Goal: Book appointment/travel/reservation

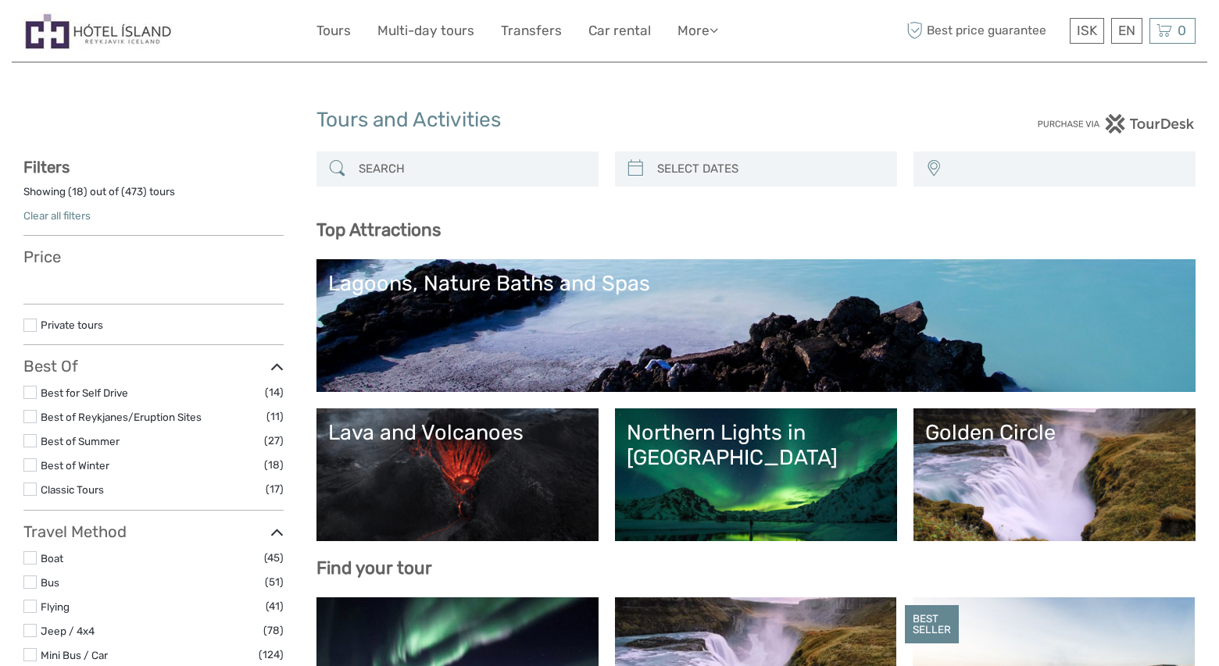
select select
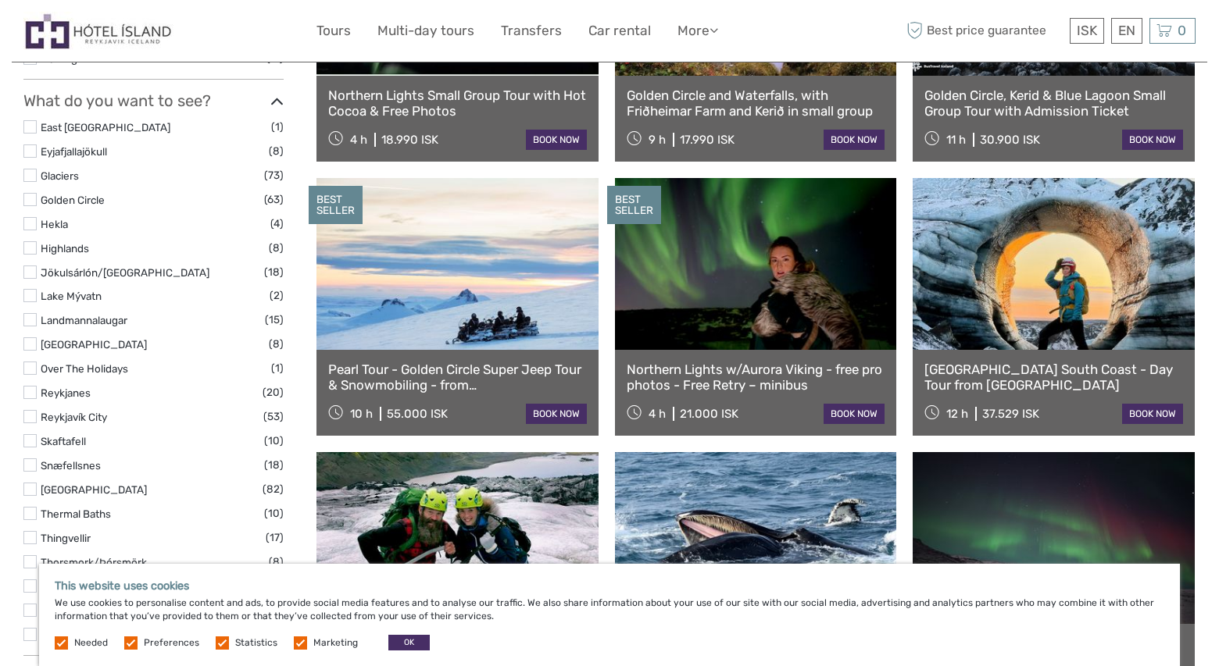
scroll to position [721, 0]
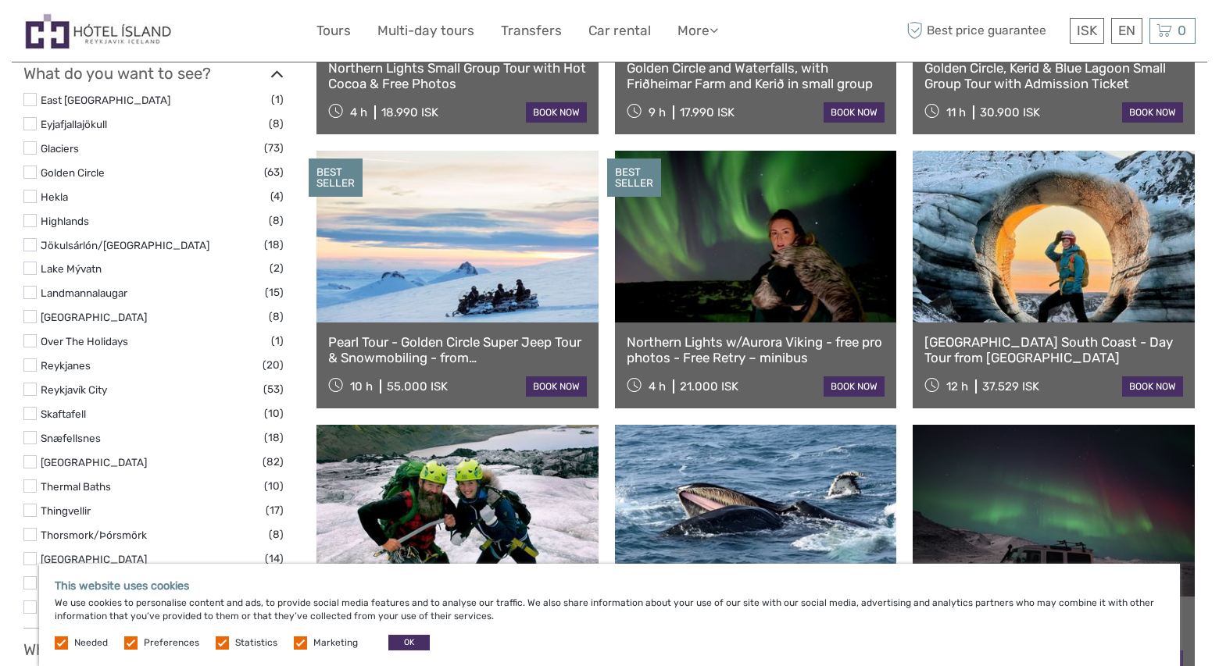
click at [458, 271] on link at bounding box center [457, 237] width 282 height 172
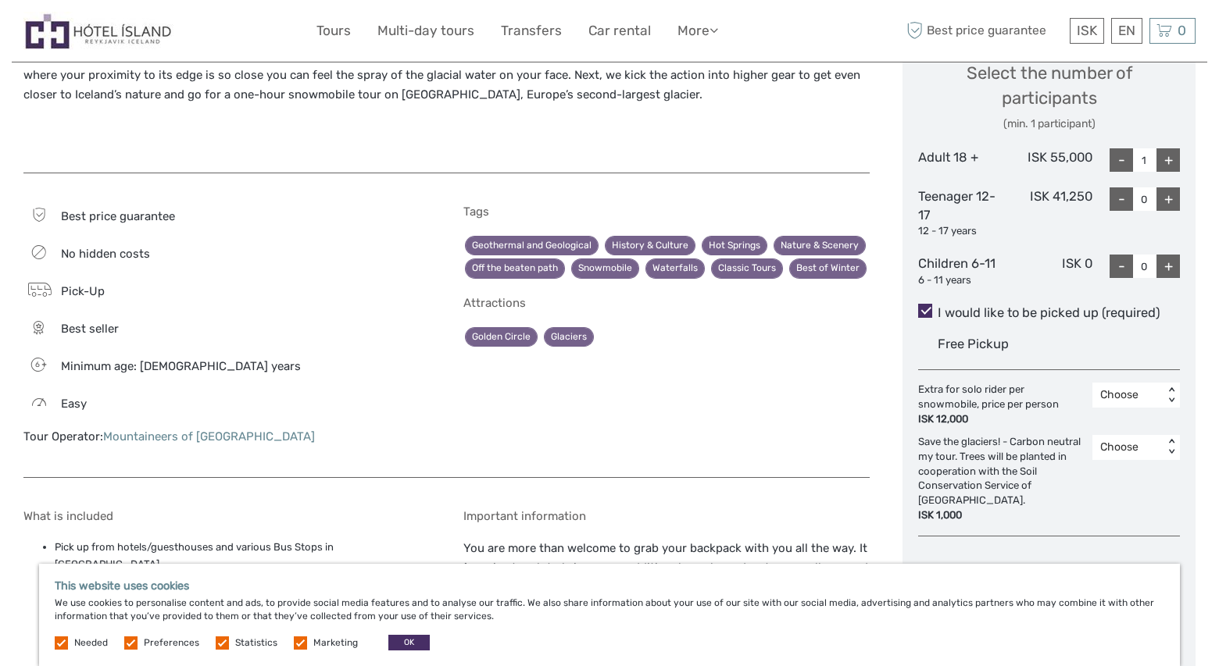
scroll to position [674, 0]
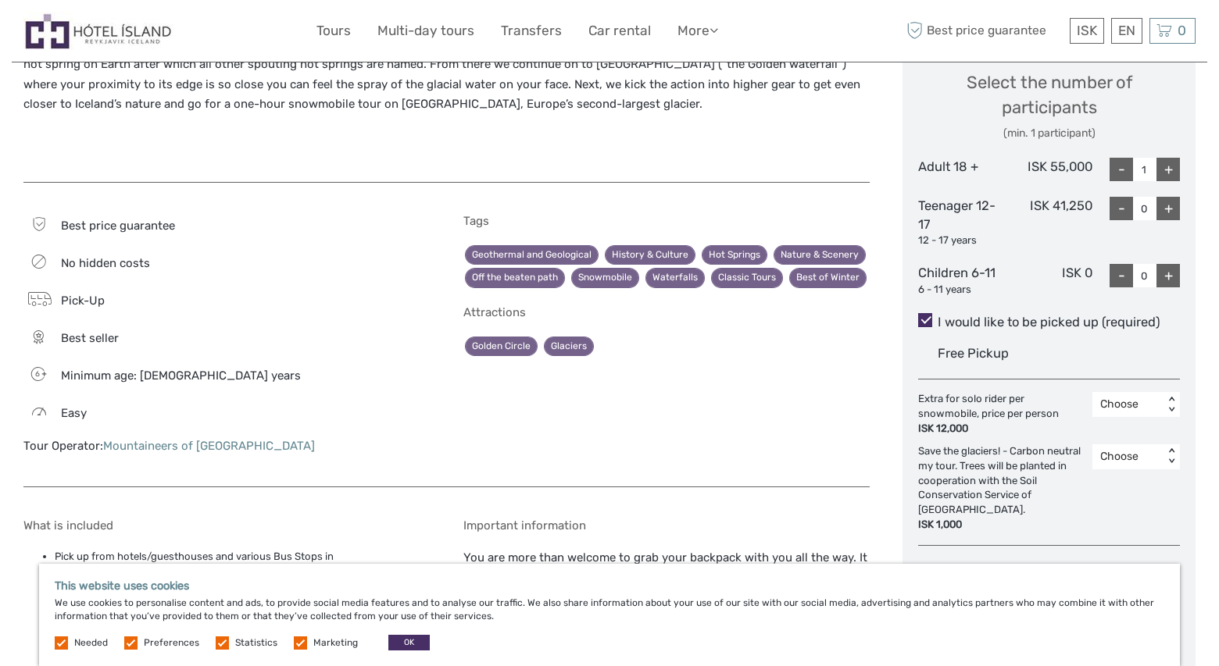
click at [1167, 169] on div "+" at bounding box center [1167, 169] width 23 height 23
type input "2"
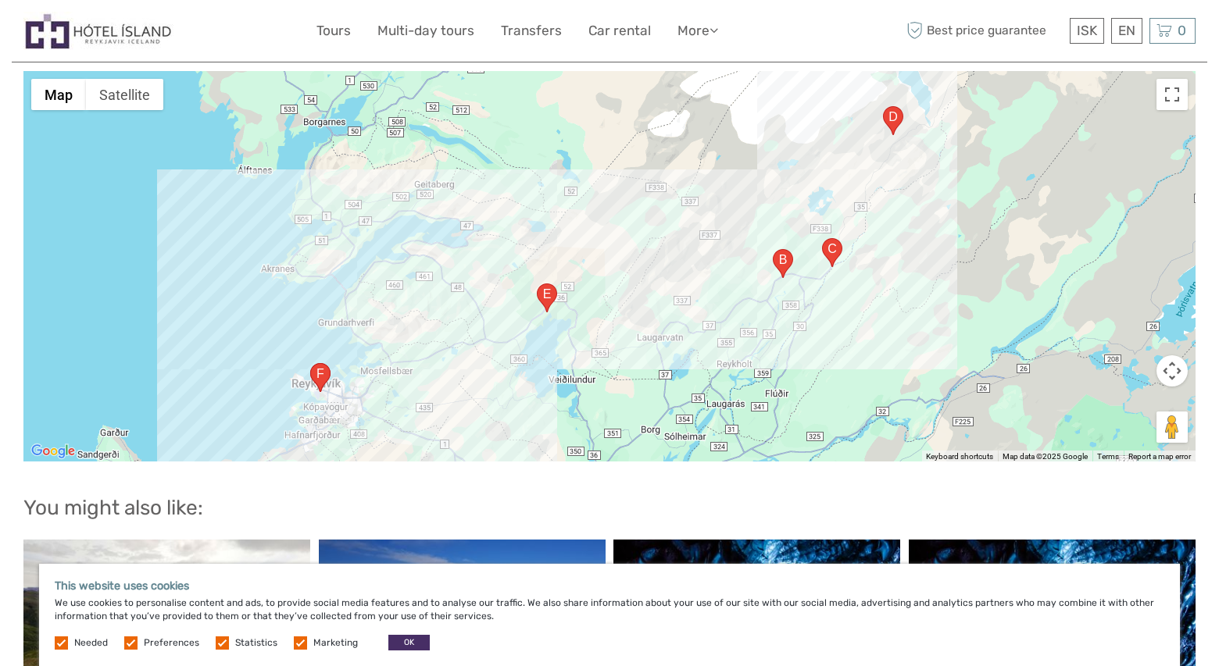
scroll to position [1534, 0]
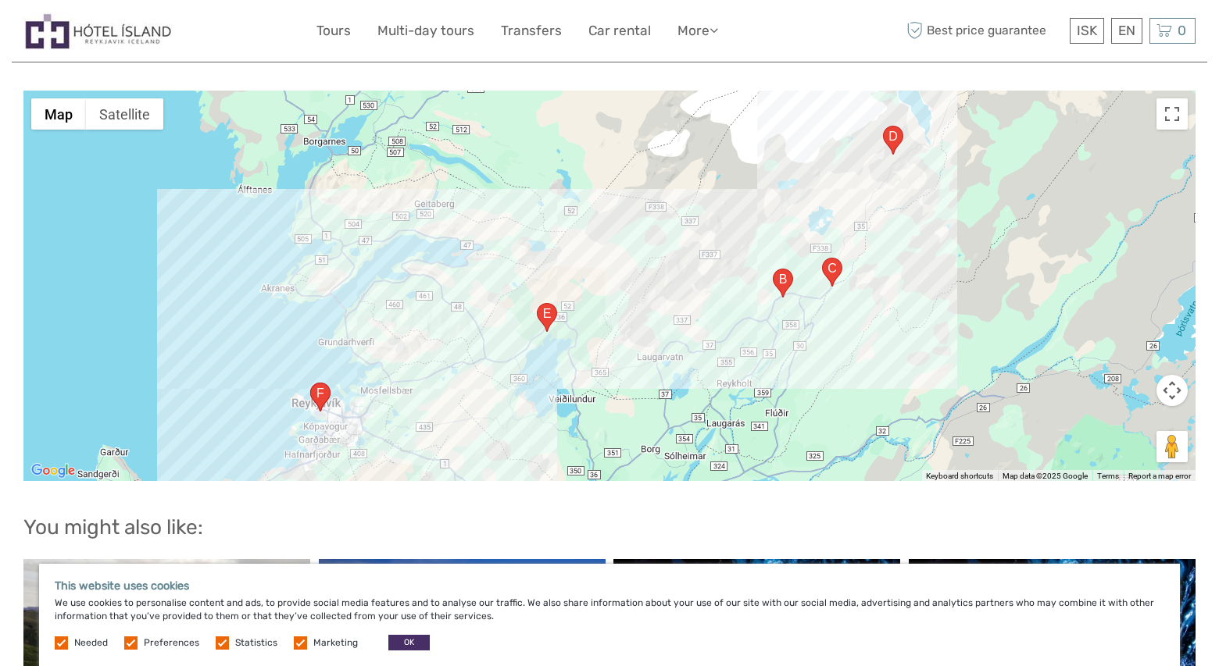
click at [537, 303] on area "Hakið 1, 806, Iceland" at bounding box center [537, 303] width 0 height 0
click at [773, 269] on area "Haukadalur, 35, 806, Iceland" at bounding box center [773, 269] width 0 height 0
click at [822, 258] on area "Gullfossvegur, 806, Iceland" at bounding box center [822, 258] width 0 height 0
click at [883, 126] on area "336, 806, Iceland" at bounding box center [883, 126] width 0 height 0
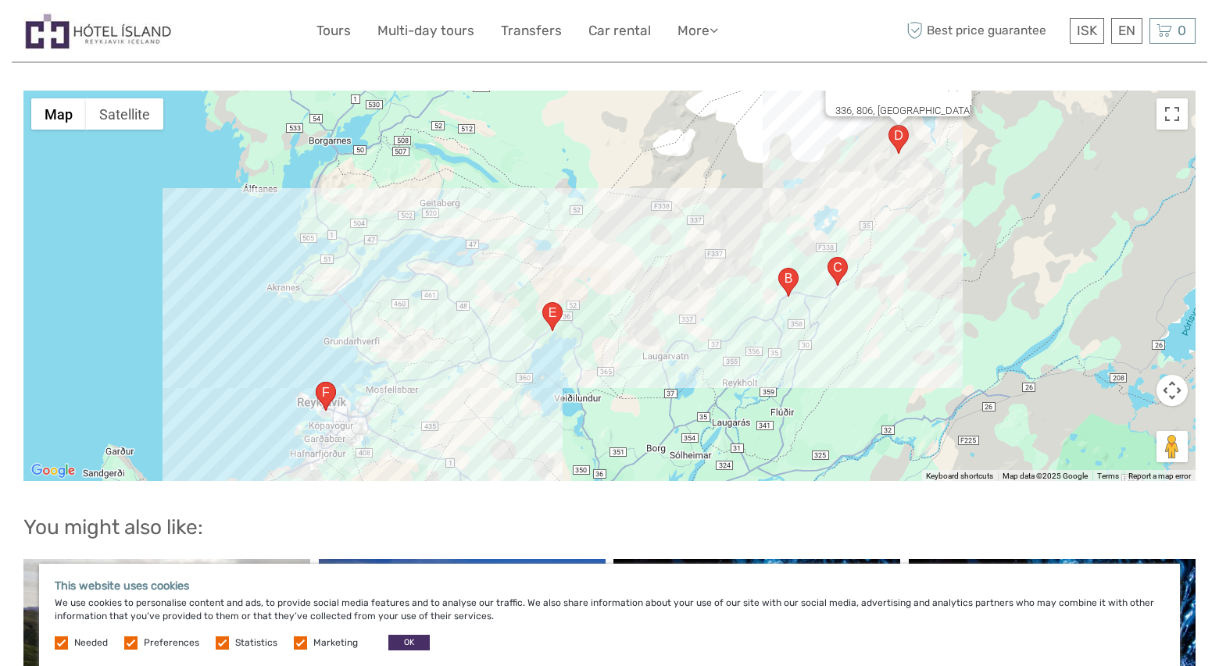
drag, startPoint x: 539, startPoint y: 213, endPoint x: 546, endPoint y: 132, distance: 81.6
click at [546, 132] on div "336, 806, Iceland" at bounding box center [609, 286] width 1172 height 391
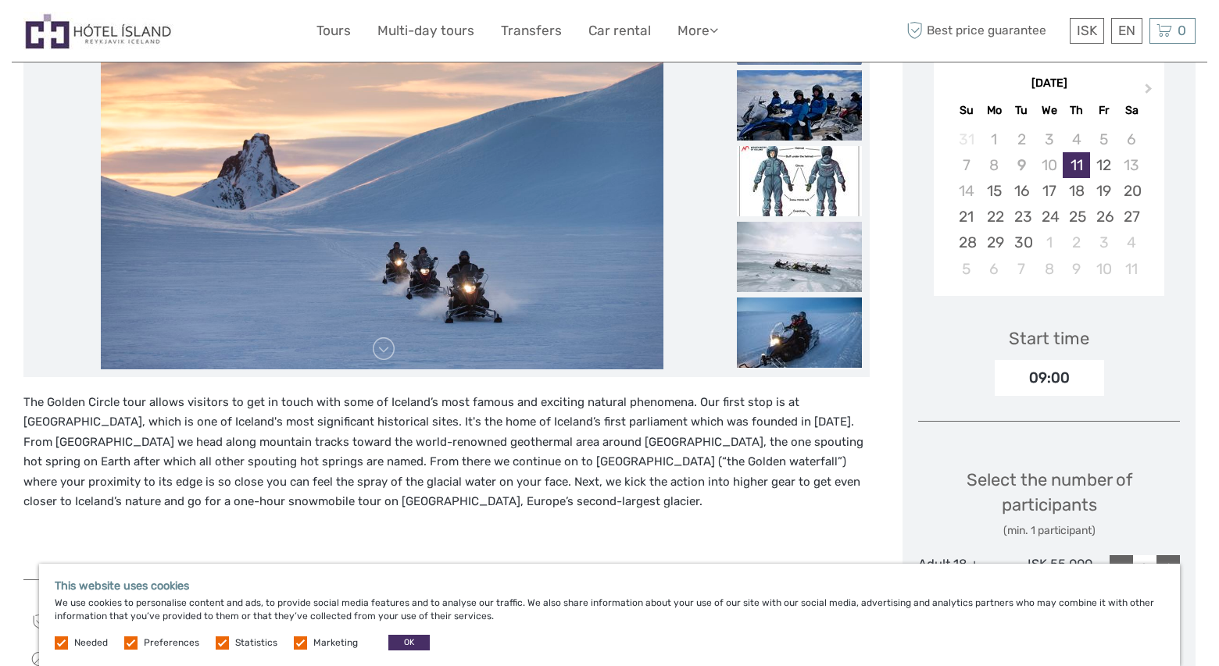
scroll to position [284, 0]
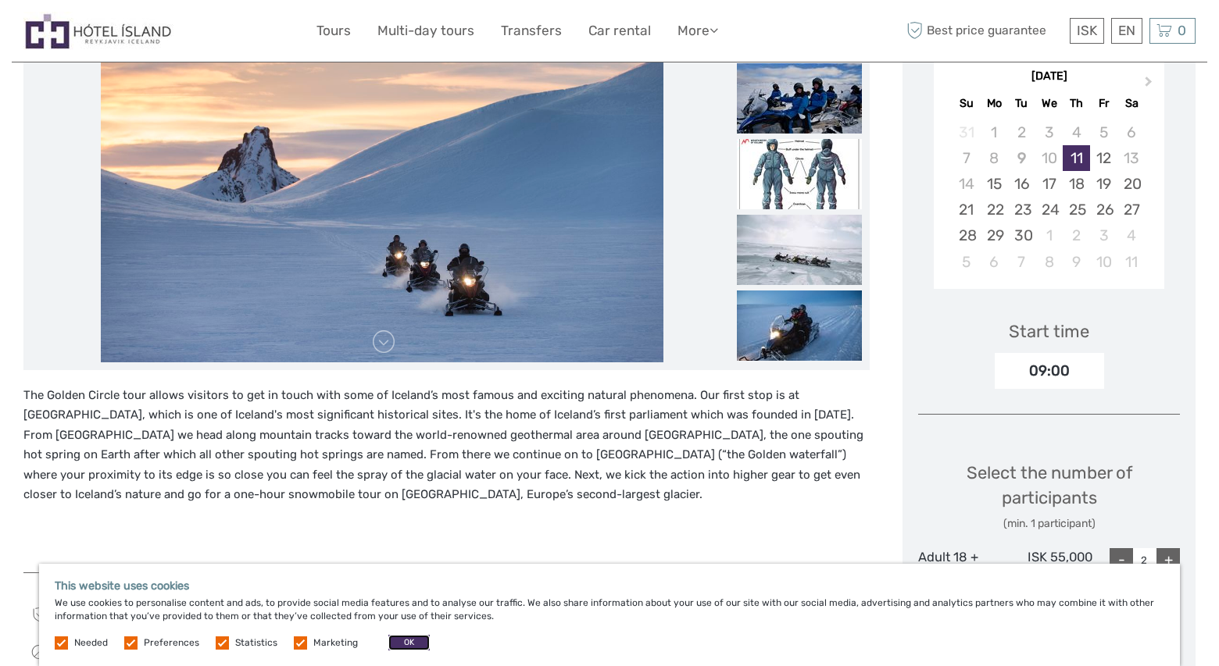
click at [390, 641] on button "OK" at bounding box center [408, 643] width 41 height 16
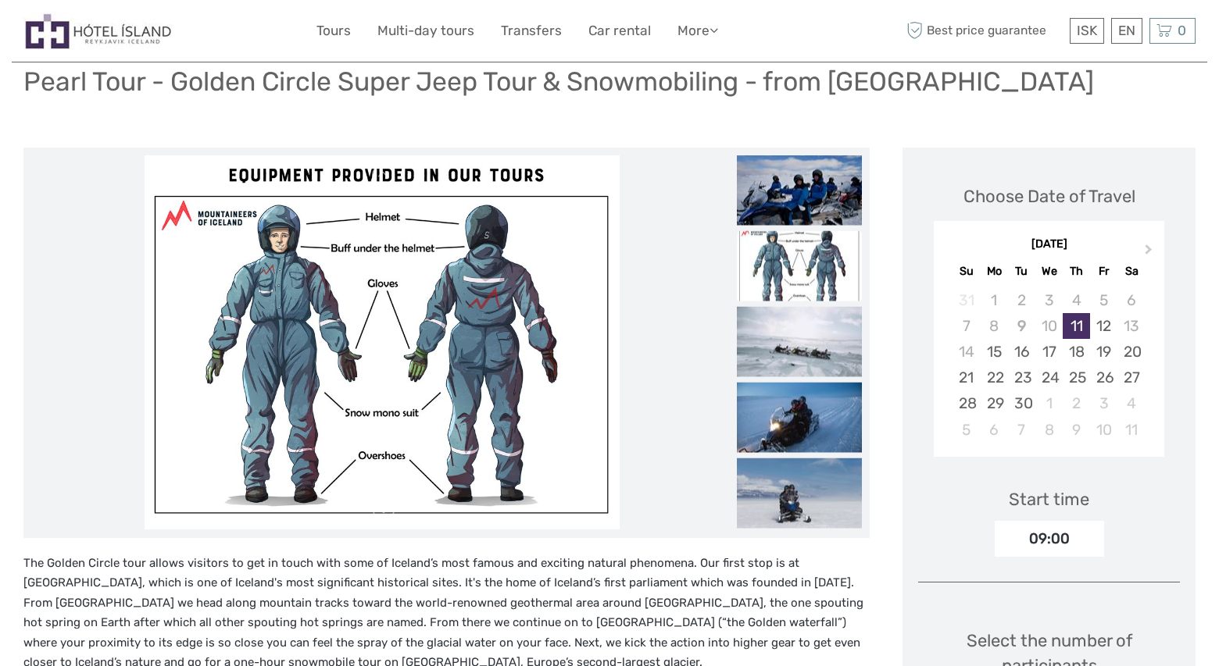
scroll to position [0, 0]
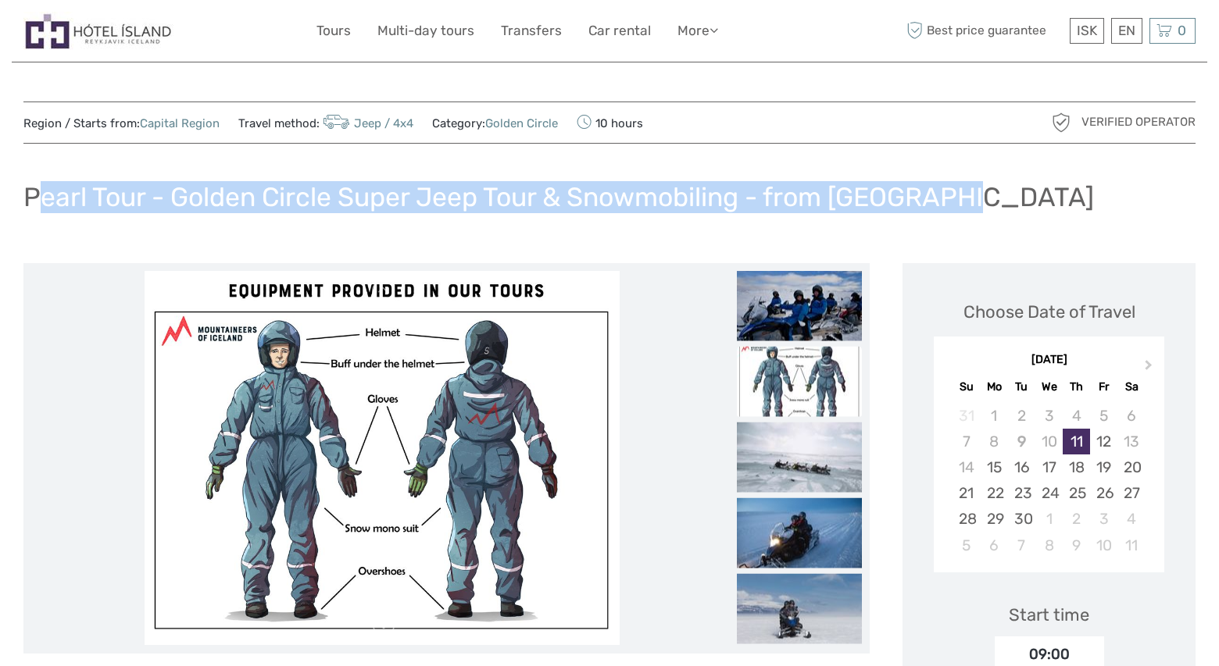
drag, startPoint x: 68, startPoint y: 201, endPoint x: 1010, endPoint y: 198, distance: 942.2
click at [1010, 198] on div "Pearl Tour - Golden Circle Super Jeep Tour & Snowmobiling - from [GEOGRAPHIC_DA…" at bounding box center [609, 203] width 1172 height 57
